Goal: Information Seeking & Learning: Learn about a topic

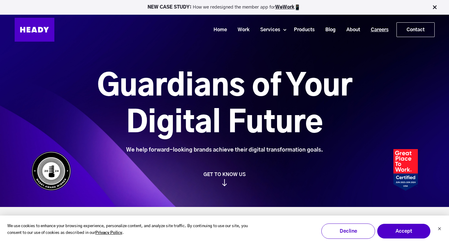
click at [375, 27] on link "Careers" at bounding box center [378, 29] width 28 height 11
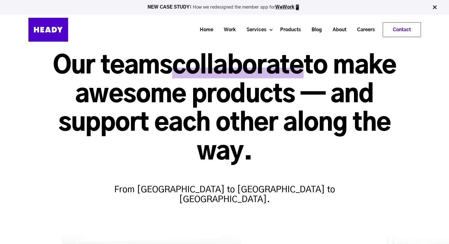
scroll to position [35, 0]
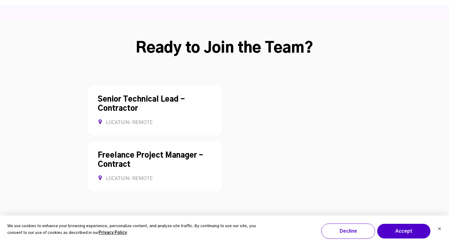
scroll to position [1632, 0]
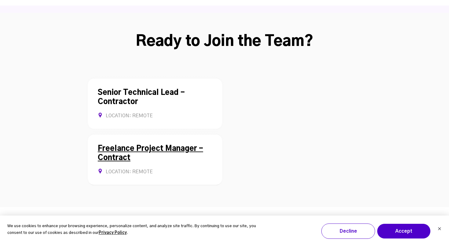
click at [151, 145] on link "Freelance Project Manager - Contract" at bounding box center [150, 153] width 105 height 17
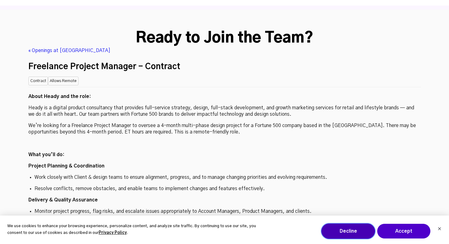
click at [345, 228] on button "Decline" at bounding box center [349, 230] width 54 height 15
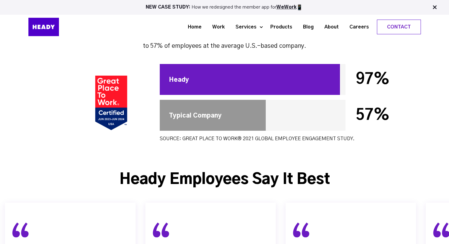
scroll to position [2216, 0]
